Goal: Use online tool/utility: Utilize a website feature to perform a specific function

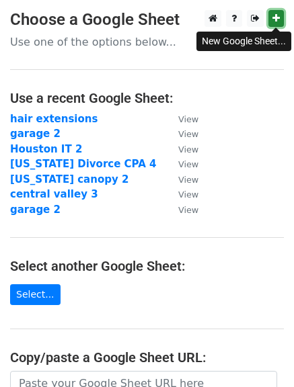
click at [273, 16] on icon at bounding box center [275, 17] width 7 height 9
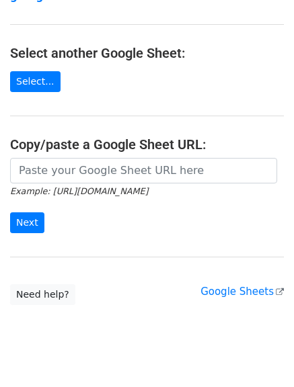
scroll to position [214, 0]
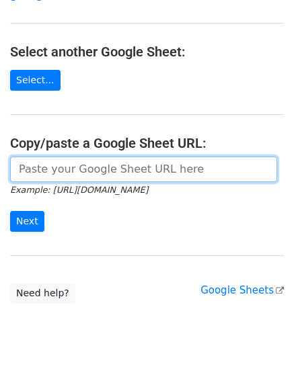
click at [182, 173] on input "url" at bounding box center [143, 169] width 267 height 26
paste input "https://docs.google.com/spreadsheets/d/1HnPST-aciNHUDPICeiHrQ_KHqcA0fCs44GK5r75…"
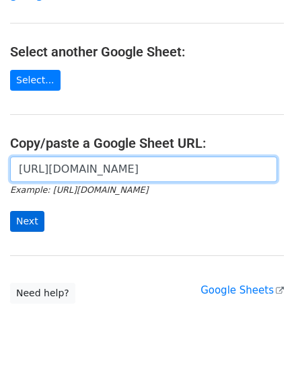
type input "https://docs.google.com/spreadsheets/d/1HnPST-aciNHUDPICeiHrQ_KHqcA0fCs44GK5r75…"
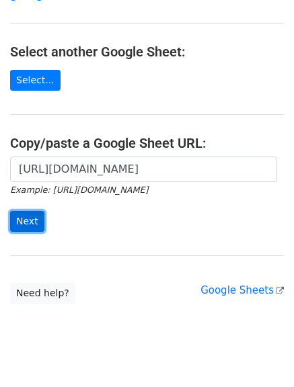
click at [25, 222] on input "Next" at bounding box center [27, 221] width 34 height 21
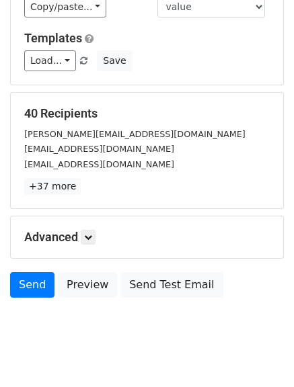
scroll to position [135, 0]
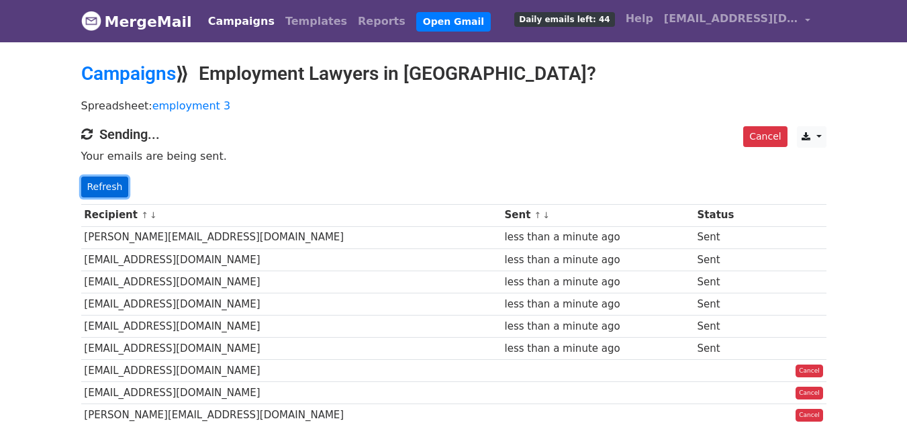
click at [104, 181] on link "Refresh" at bounding box center [105, 187] width 48 height 21
